Goal: Transaction & Acquisition: Download file/media

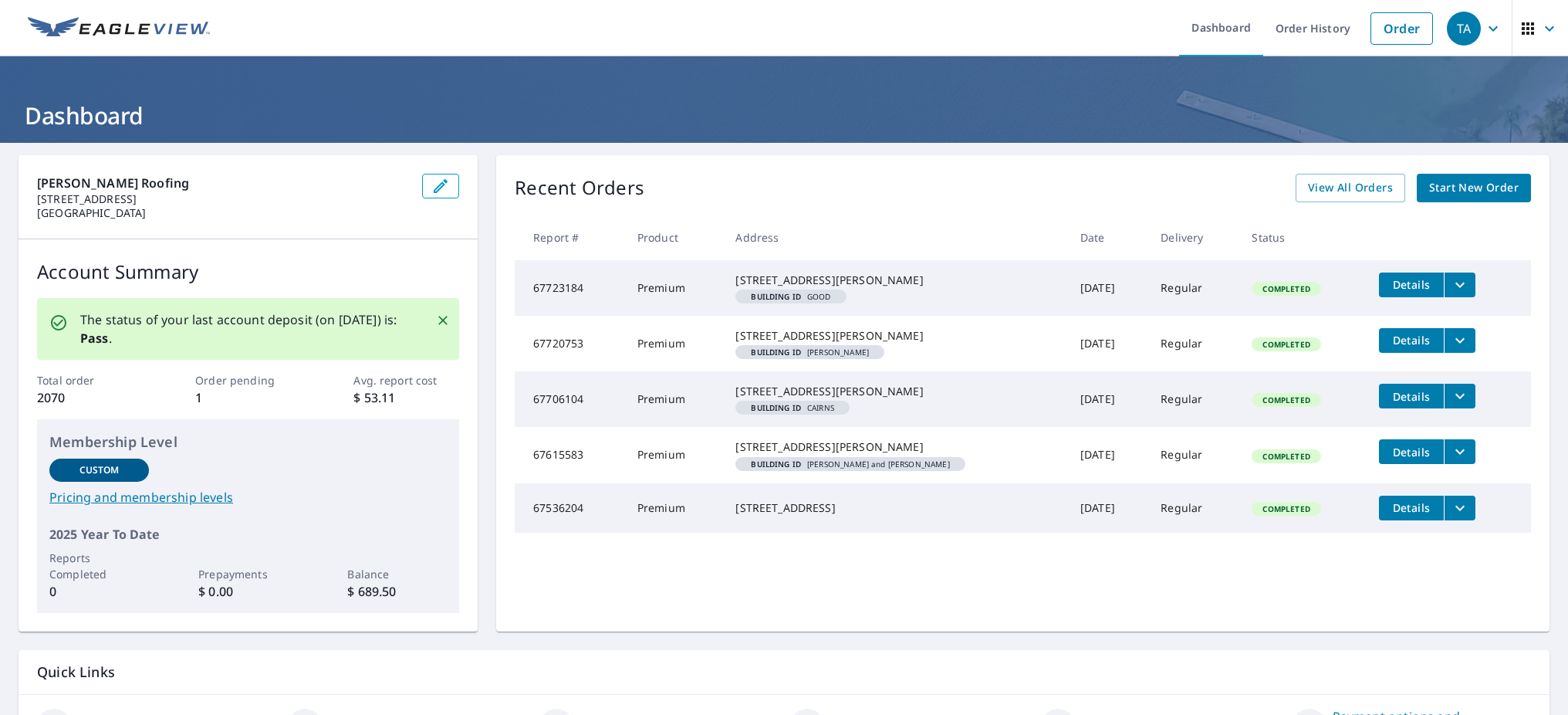
click at [1455, 284] on icon "filesDropdownBtn-67723184" at bounding box center [1460, 284] width 10 height 6
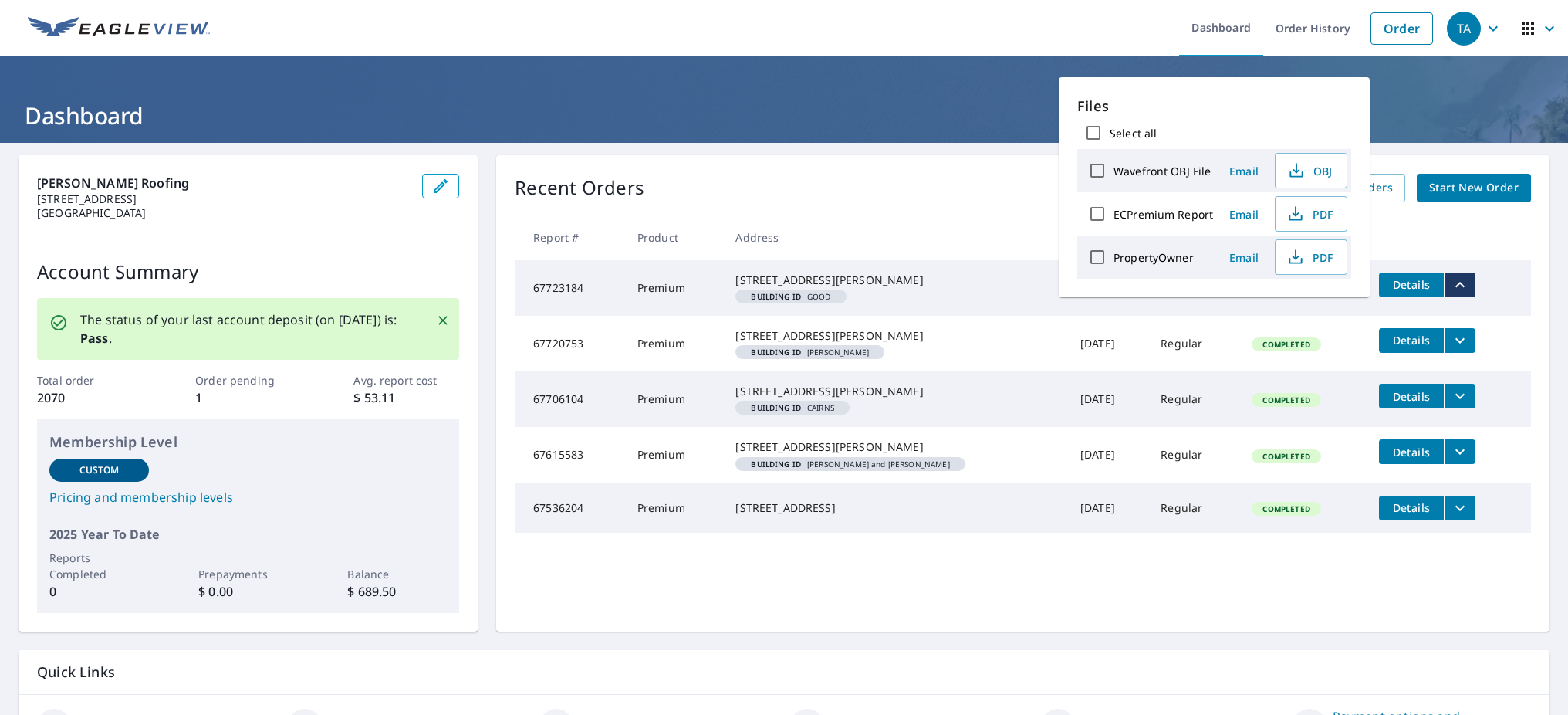
click at [1161, 217] on label "ECPremium Report" at bounding box center [1163, 214] width 100 height 14
click at [1113, 217] on input "ECPremium Report" at bounding box center [1097, 213] width 32 height 32
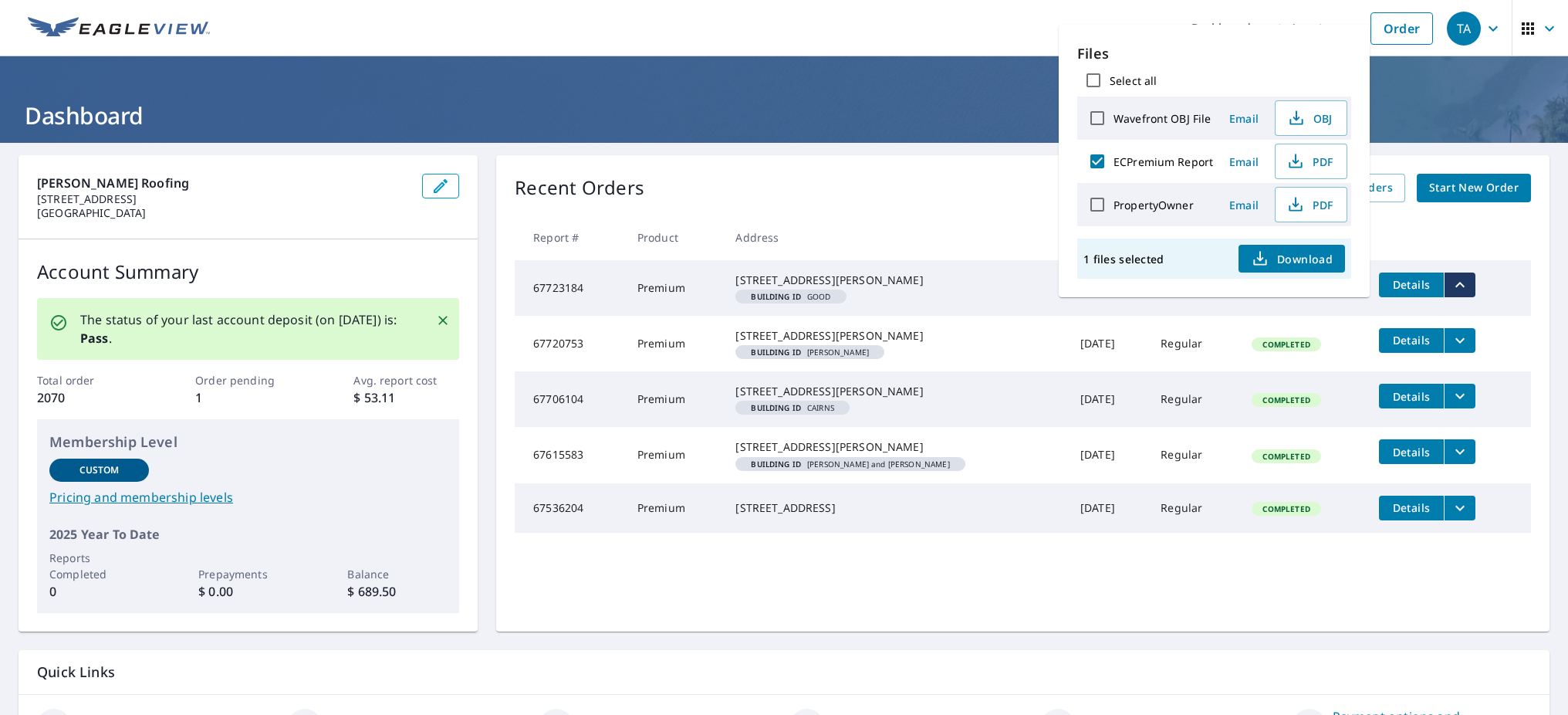
click at [1145, 170] on div "ECPremium Report" at bounding box center [1147, 161] width 132 height 32
click at [1145, 169] on div "ECPremium Report" at bounding box center [1147, 161] width 132 height 32
click at [1099, 162] on input "ECPremium Report" at bounding box center [1097, 161] width 32 height 32
checkbox input "false"
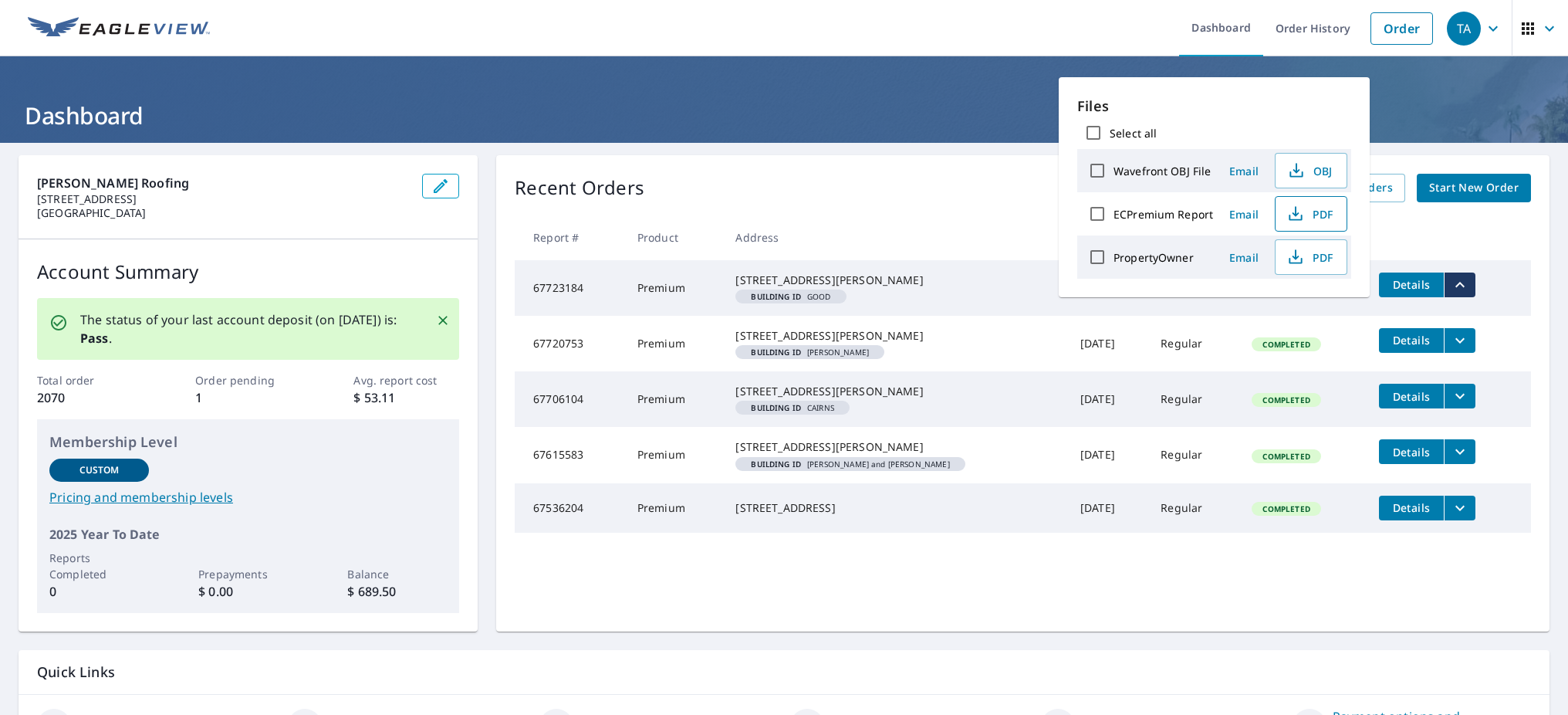
click at [1333, 216] on button "PDF" at bounding box center [1311, 214] width 72 height 35
